Goal: Information Seeking & Learning: Learn about a topic

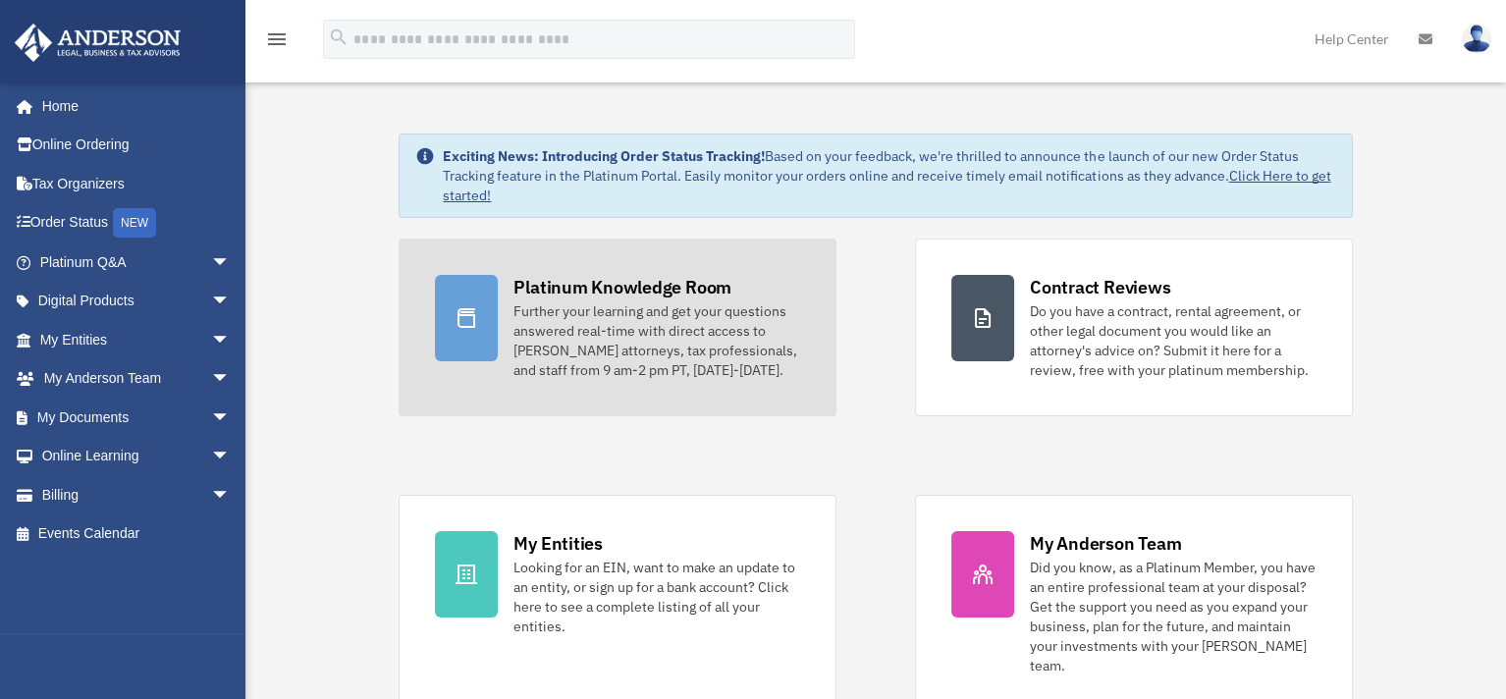
drag, startPoint x: 0, startPoint y: 0, endPoint x: 671, endPoint y: 335, distance: 750.2
click at [671, 335] on div "Further your learning and get your questions answered real-time with direct acc…" at bounding box center [656, 340] width 287 height 79
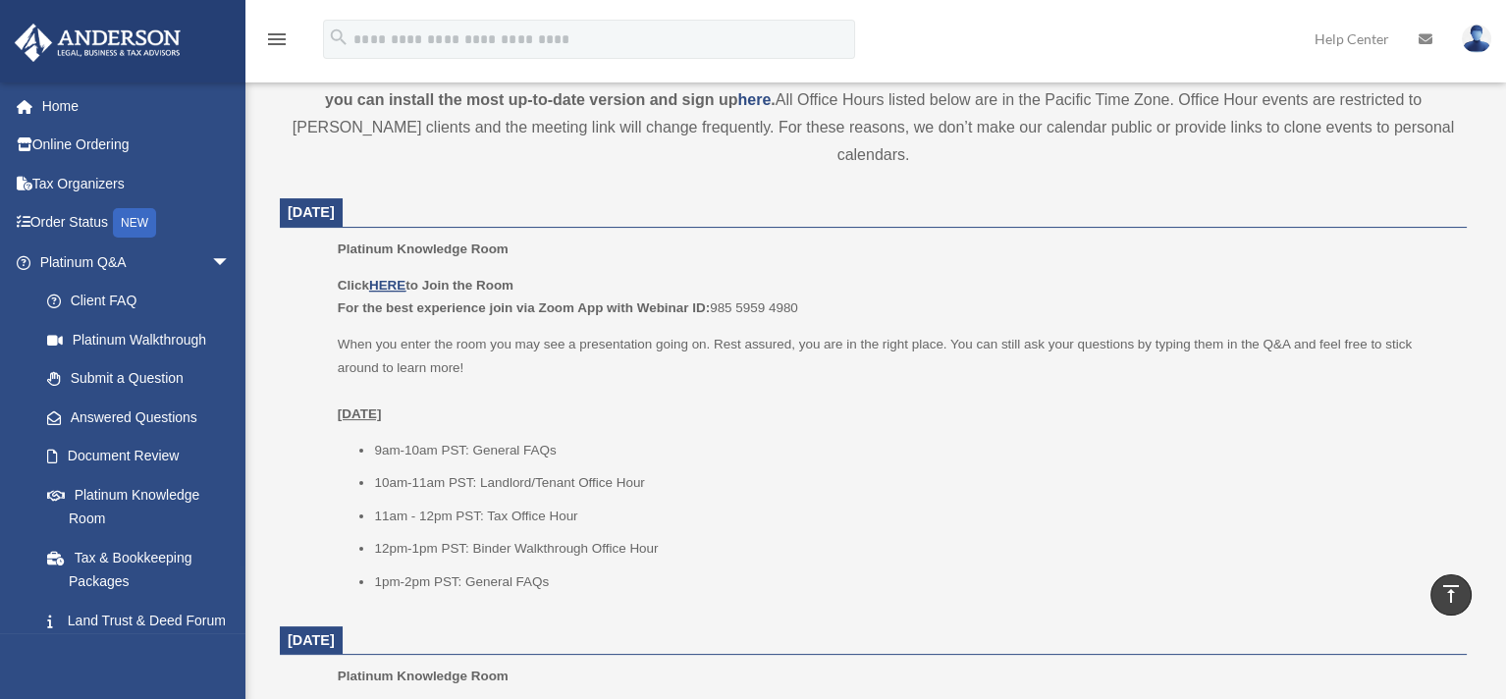
scroll to position [687, 0]
click at [754, 332] on p "When you enter the room you may see a presentation going on. Rest assured, you …" at bounding box center [895, 378] width 1115 height 92
click at [689, 438] on li "9am-10am PST: General FAQs" at bounding box center [913, 450] width 1079 height 24
click at [811, 438] on li "9am-10am PST: General FAQs" at bounding box center [913, 450] width 1079 height 24
click at [766, 332] on p "When you enter the room you may see a presentation going on. Rest assured, you …" at bounding box center [895, 378] width 1115 height 92
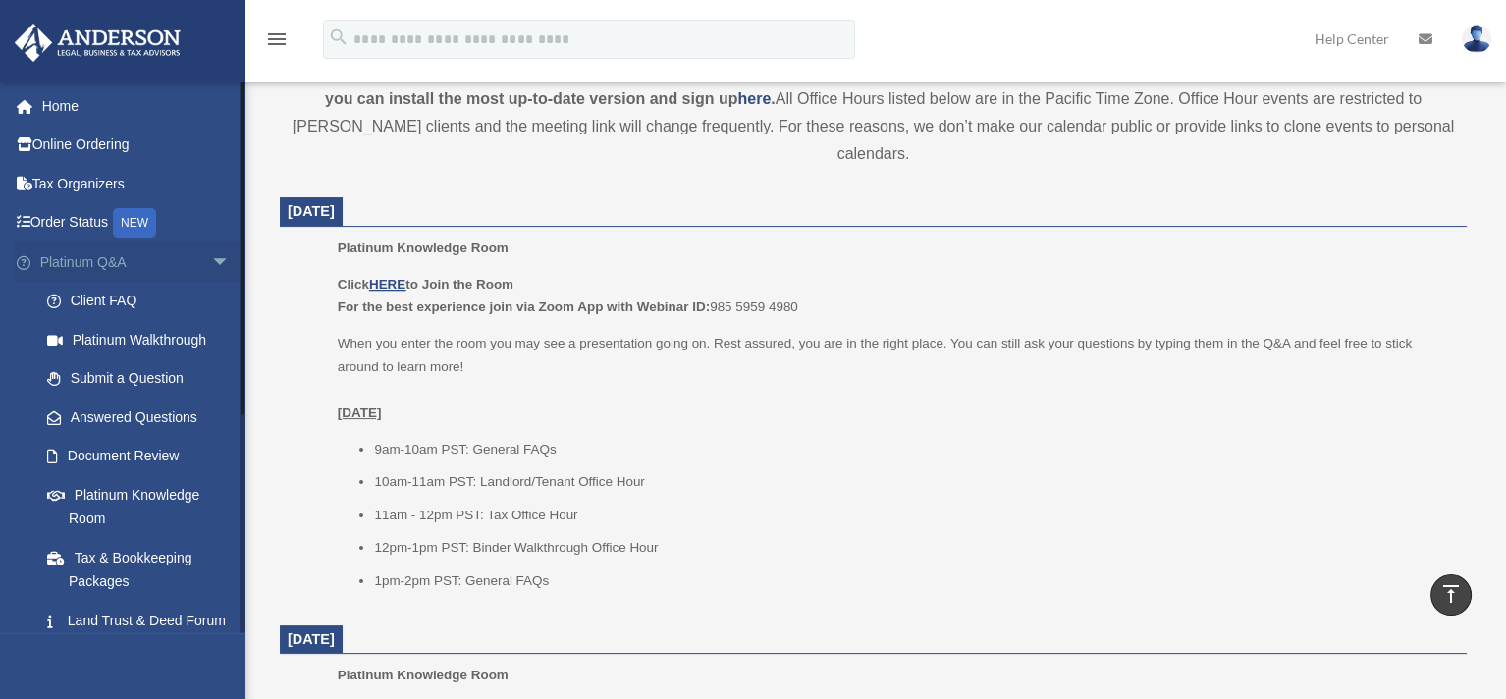
click at [211, 257] on span "arrow_drop_down" at bounding box center [230, 262] width 39 height 40
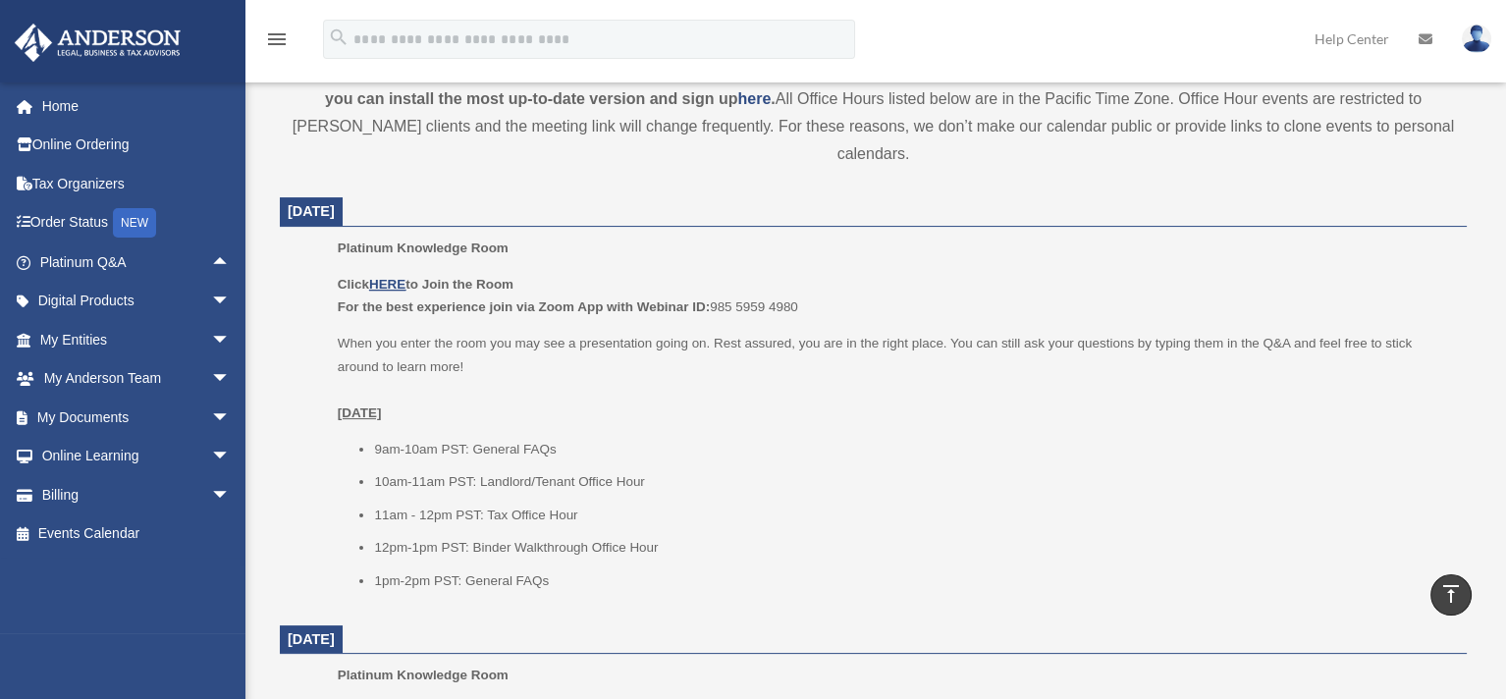
click at [859, 333] on p "When you enter the room you may see a presentation going on. Rest assured, you …" at bounding box center [895, 378] width 1115 height 92
click at [618, 332] on p "When you enter the room you may see a presentation going on. Rest assured, you …" at bounding box center [895, 378] width 1115 height 92
click at [682, 391] on p "When you enter the room you may see a presentation going on. Rest assured, you …" at bounding box center [895, 378] width 1115 height 92
click at [211, 413] on span "arrow_drop_down" at bounding box center [230, 418] width 39 height 40
click at [776, 438] on li "9am-10am PST: General FAQs" at bounding box center [913, 450] width 1079 height 24
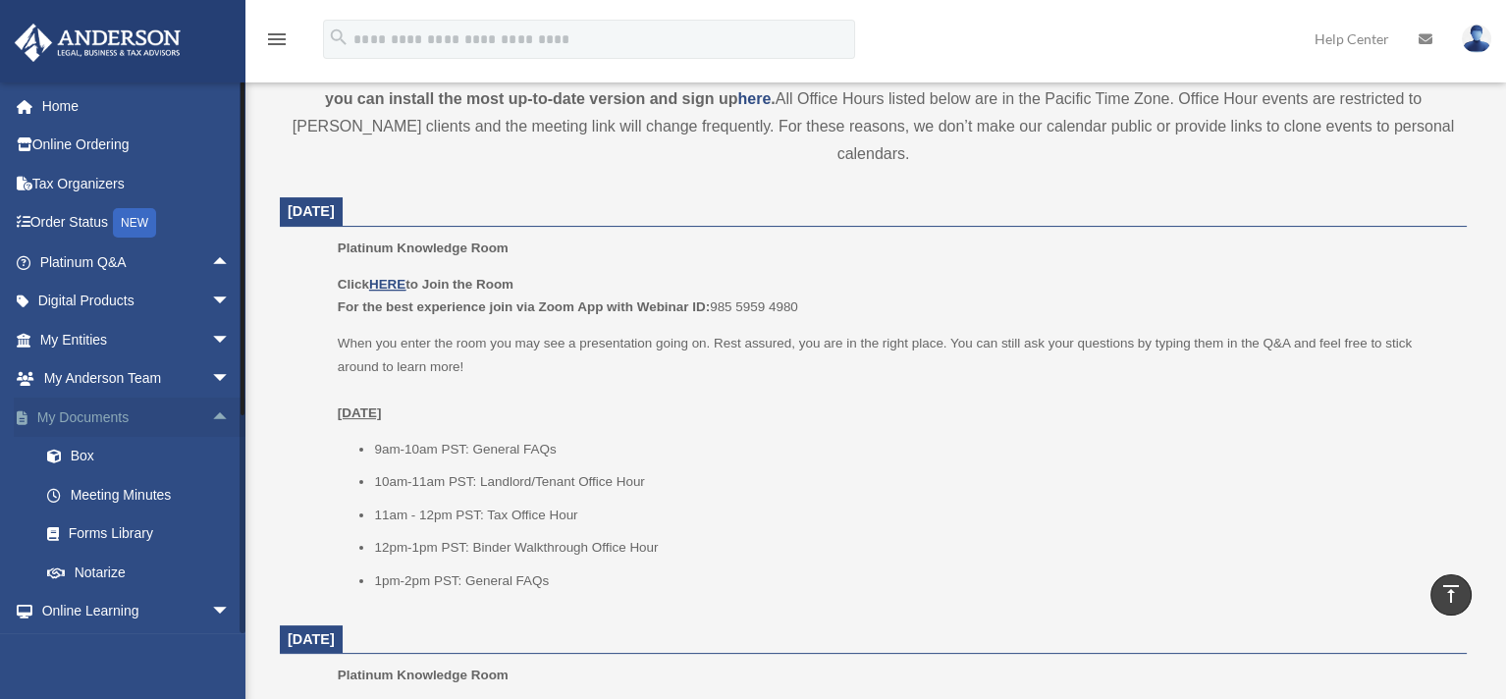
click at [211, 415] on span "arrow_drop_up" at bounding box center [230, 418] width 39 height 40
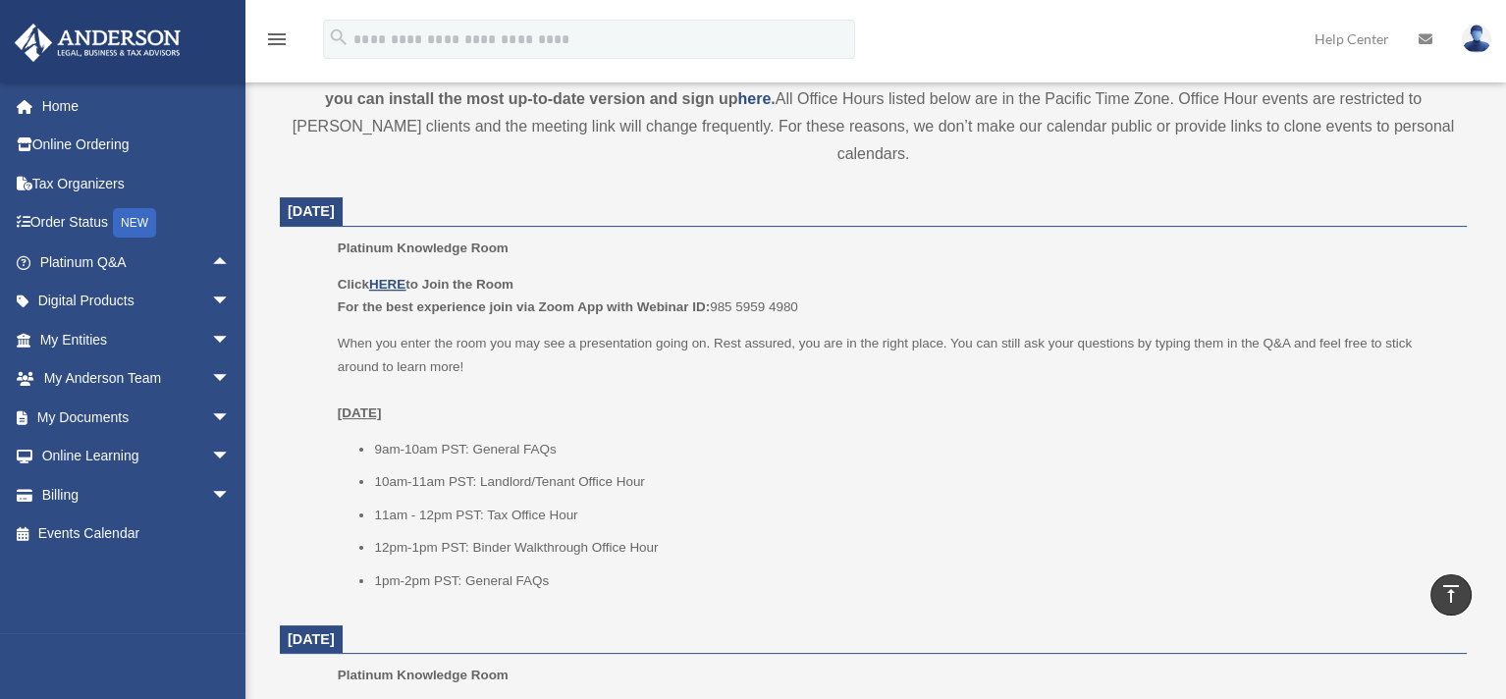
click at [765, 393] on p "When you enter the room you may see a presentation going on. Rest assured, you …" at bounding box center [895, 378] width 1115 height 92
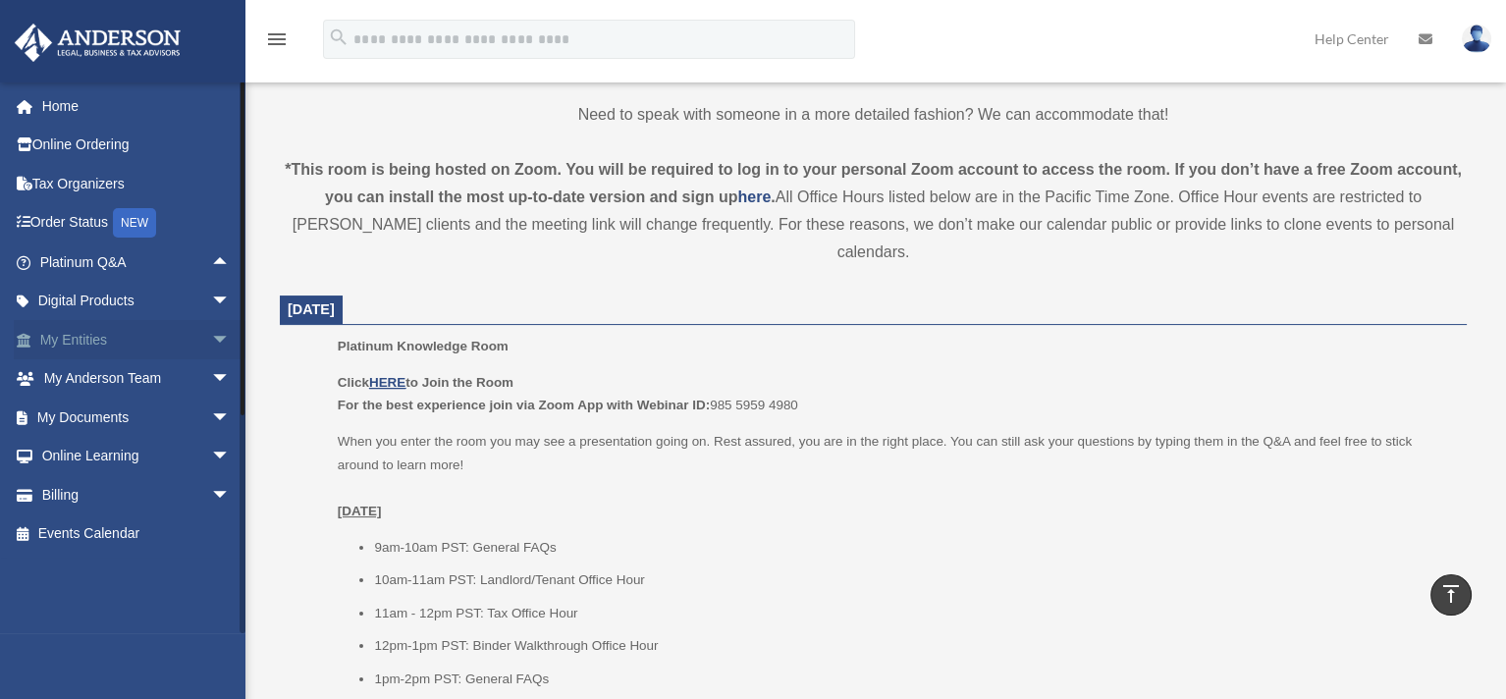
click at [211, 334] on span "arrow_drop_down" at bounding box center [230, 340] width 39 height 40
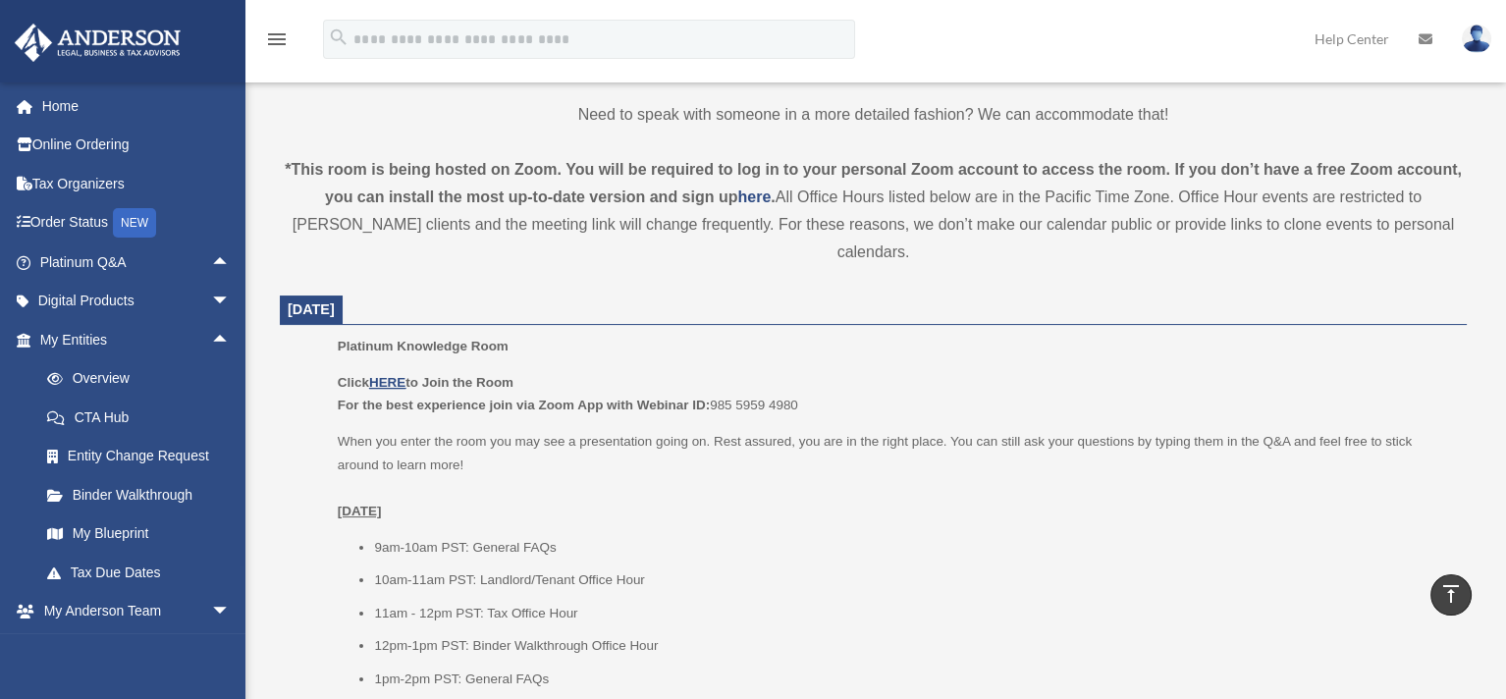
click at [887, 387] on p "Click HERE to Join the Room For the best experience join via Zoom App with Webi…" at bounding box center [895, 394] width 1115 height 46
click at [931, 295] on dt "[DATE]" at bounding box center [873, 309] width 1187 height 29
click at [211, 339] on span "arrow_drop_up" at bounding box center [230, 340] width 39 height 40
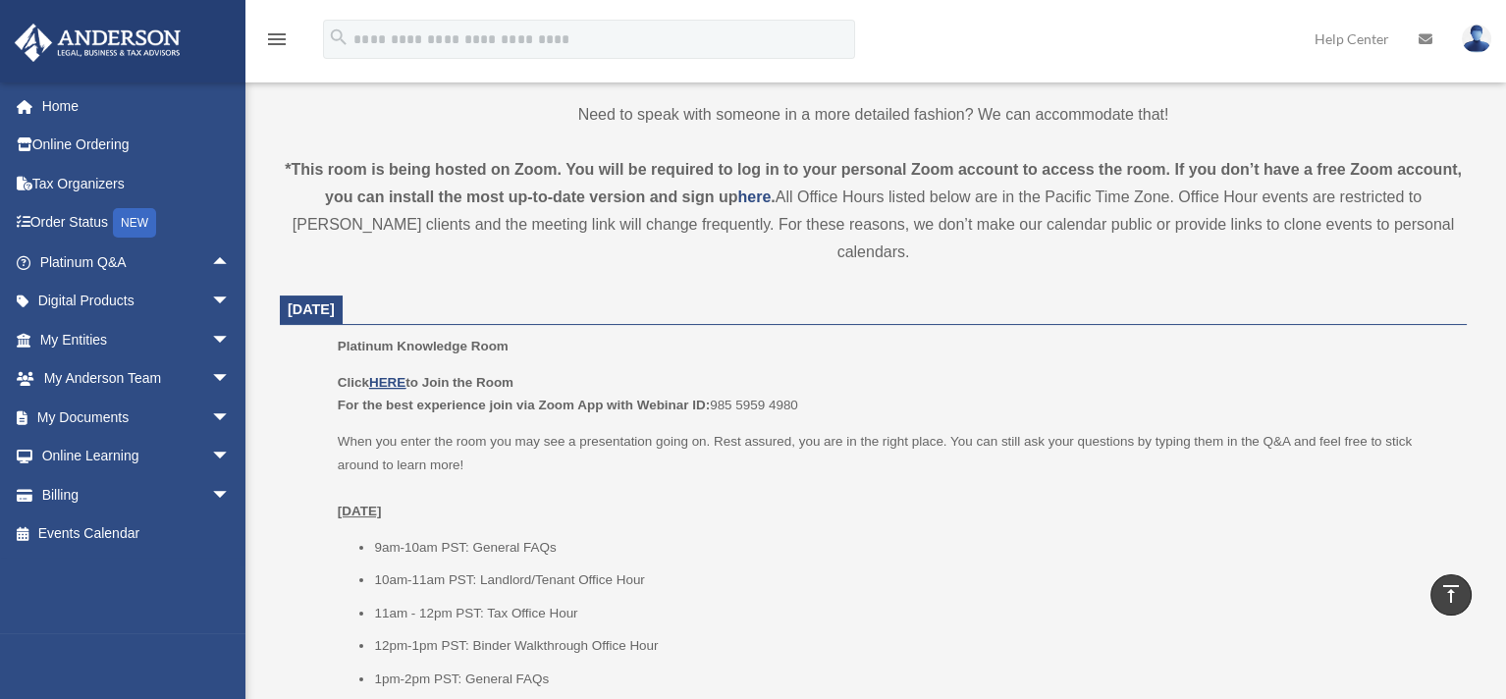
click at [646, 335] on p "Platinum Knowledge Room" at bounding box center [895, 347] width 1115 height 24
